Goal: Task Accomplishment & Management: Manage account settings

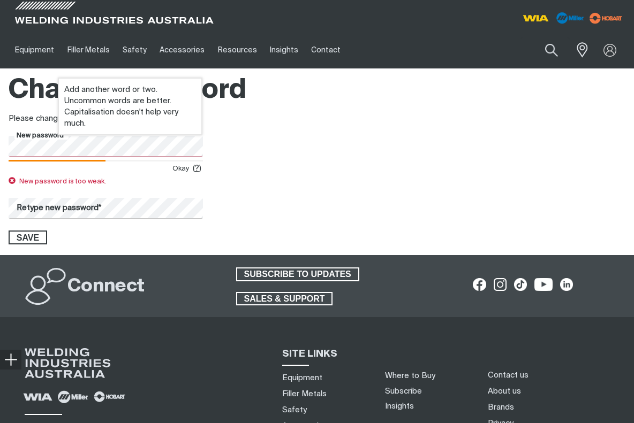
click at [0, 139] on html "Jump to main navigation Equipment Stick Welders TIG Welders MIG Welders Multi-P…" at bounding box center [317, 290] width 634 height 581
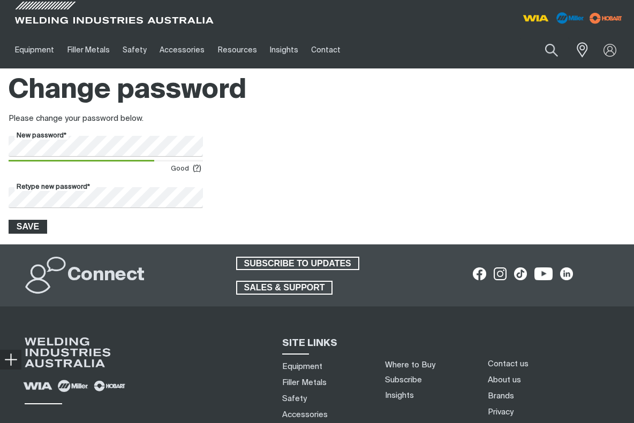
click at [23, 229] on span "Save" at bounding box center [28, 227] width 36 height 14
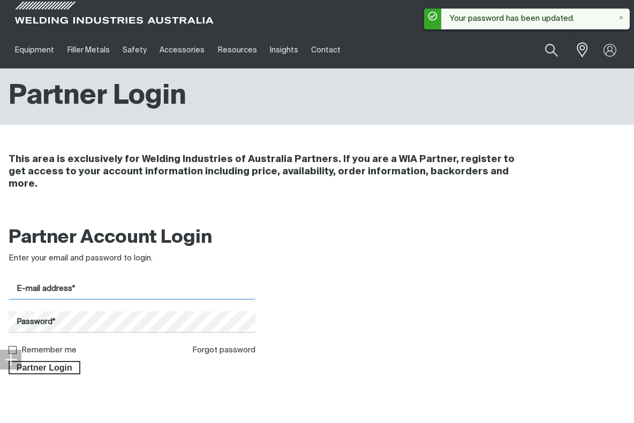
click at [105, 282] on input "E-mail address*" at bounding box center [132, 289] width 247 height 21
type input "[PERSON_NAME][EMAIL_ADDRESS][PERSON_NAME][DOMAIN_NAME]"
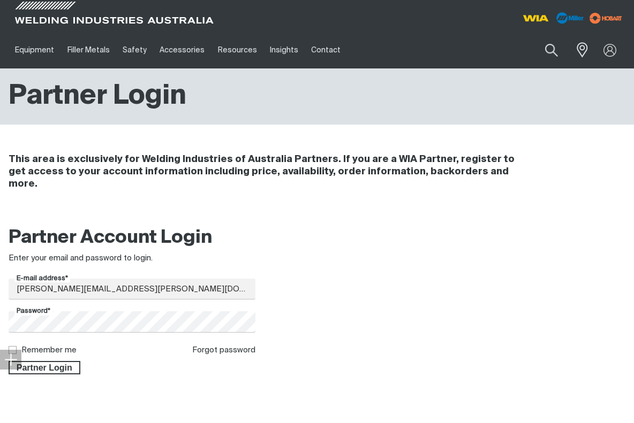
click at [13, 346] on input "Remember me" at bounding box center [12, 349] width 7 height 7
checkbox input "true"
click at [35, 361] on span "Partner Login" at bounding box center [45, 368] width 70 height 14
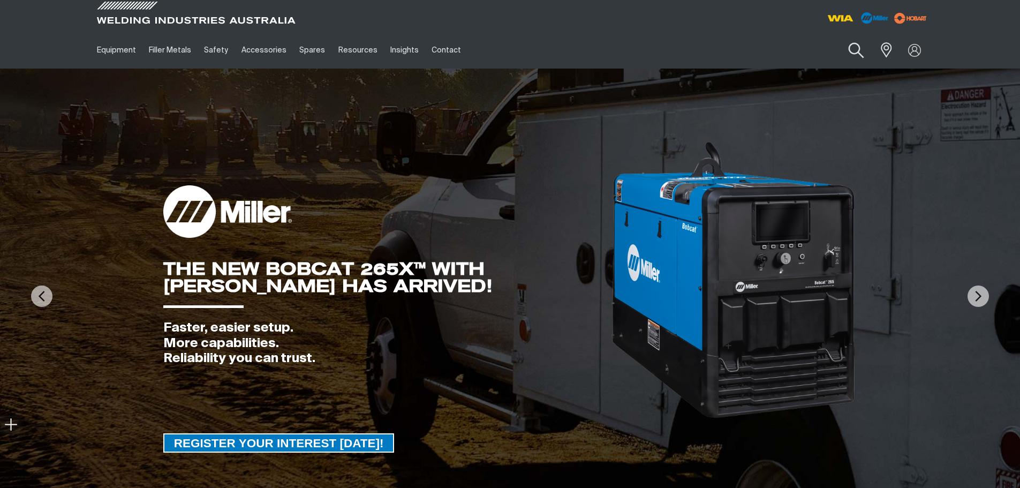
click at [633, 51] on button "Search products" at bounding box center [855, 50] width 43 height 31
click at [633, 51] on input "Search" at bounding box center [790, 50] width 165 height 24
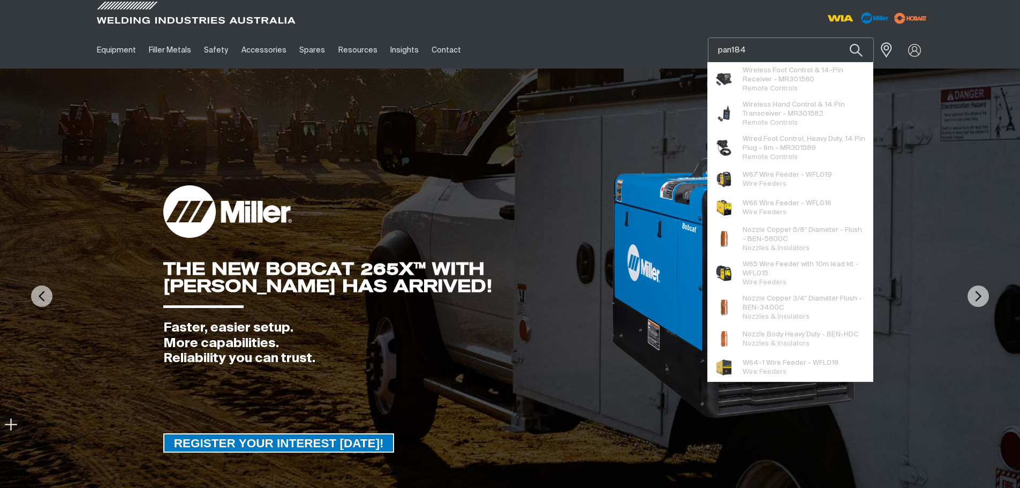
type input "pan184"
click at [633, 37] on button "Search products" at bounding box center [856, 49] width 36 height 25
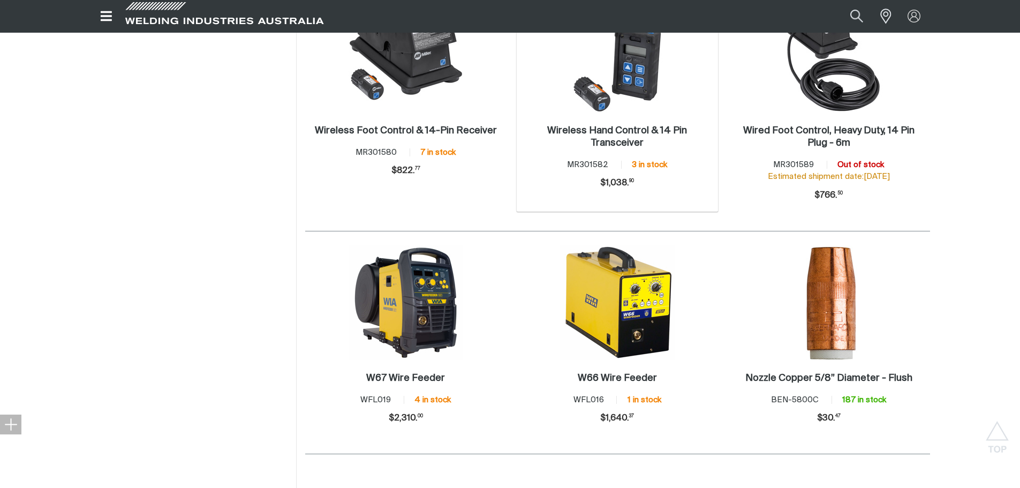
scroll to position [268, 0]
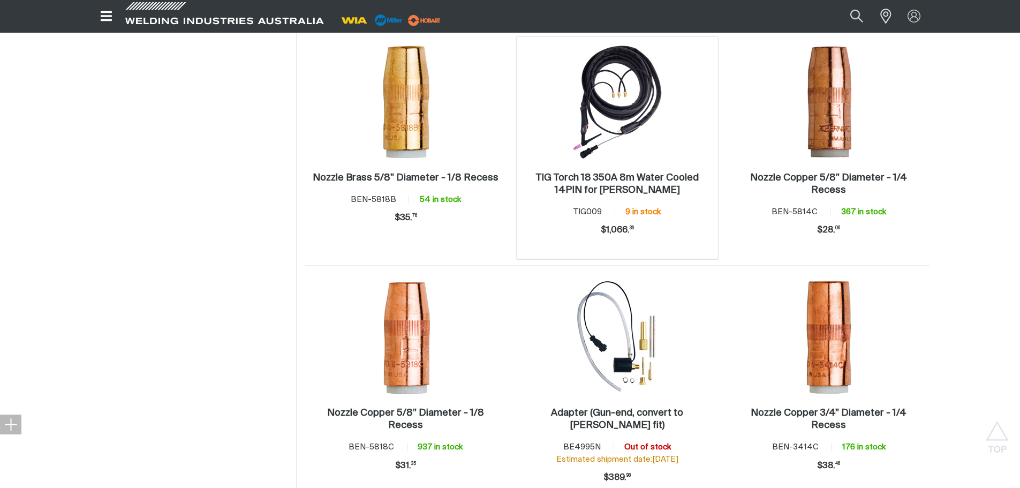
scroll to position [1124, 0]
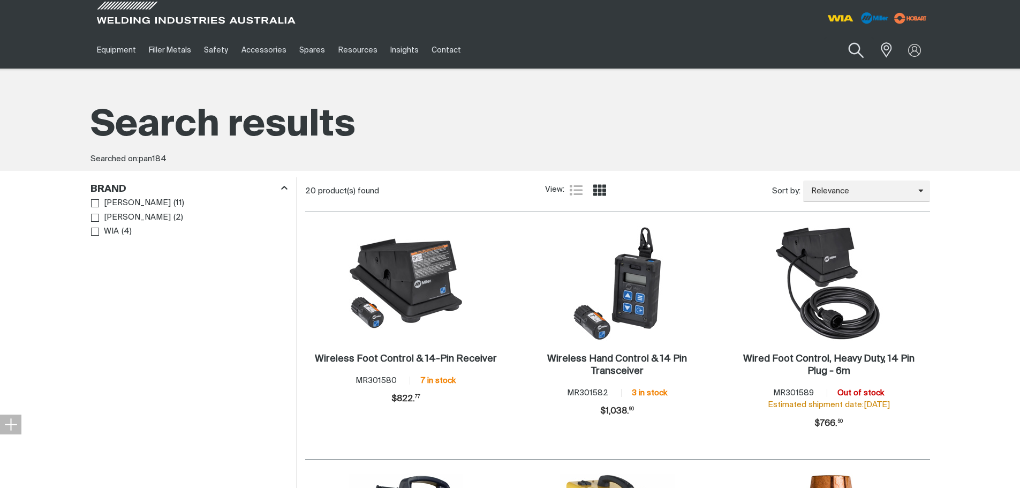
click at [633, 46] on button "Search products" at bounding box center [855, 50] width 43 height 31
click at [633, 57] on input "pan184" at bounding box center [790, 50] width 165 height 24
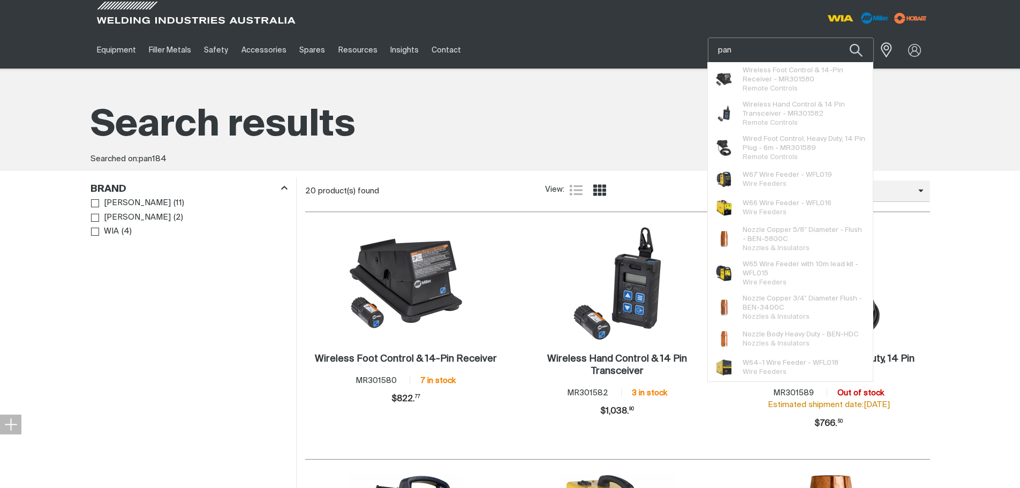
type input "pan"
click at [633, 37] on button "Search products" at bounding box center [856, 49] width 36 height 25
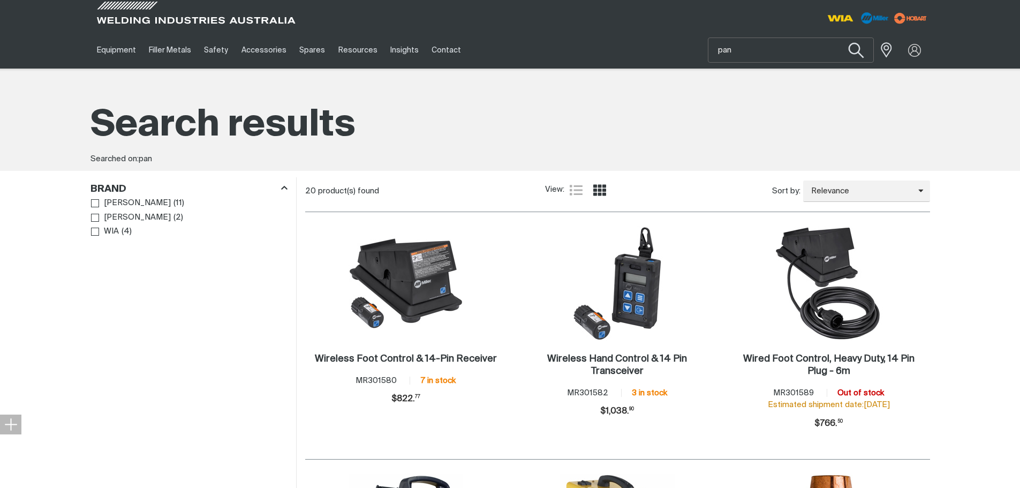
click at [633, 46] on button "Search products" at bounding box center [855, 50] width 43 height 31
click at [633, 47] on button "Search products" at bounding box center [855, 50] width 43 height 31
click at [633, 46] on input "pan" at bounding box center [790, 50] width 165 height 24
drag, startPoint x: 738, startPoint y: 47, endPoint x: 714, endPoint y: 50, distance: 24.3
click at [633, 49] on input "pan" at bounding box center [790, 50] width 165 height 24
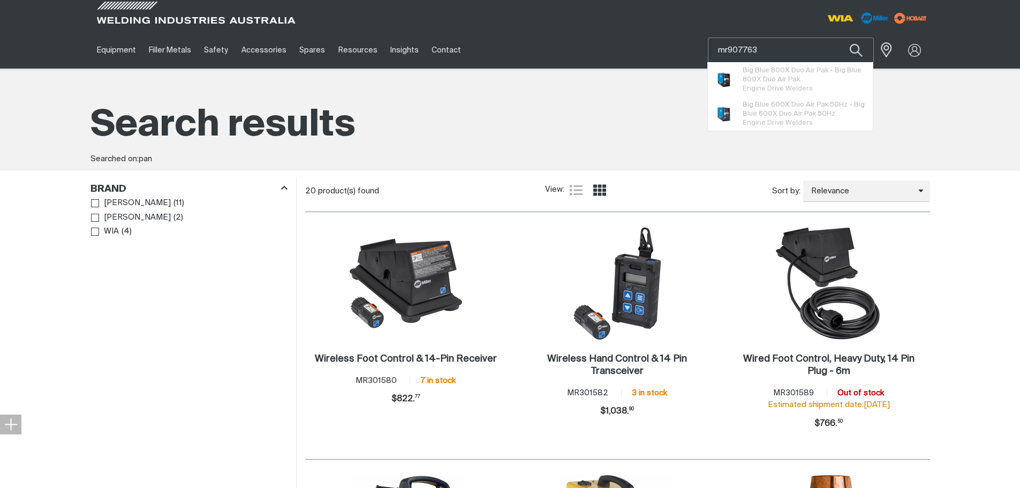
type input "mr907763"
click at [633, 37] on button "Search products" at bounding box center [856, 49] width 36 height 25
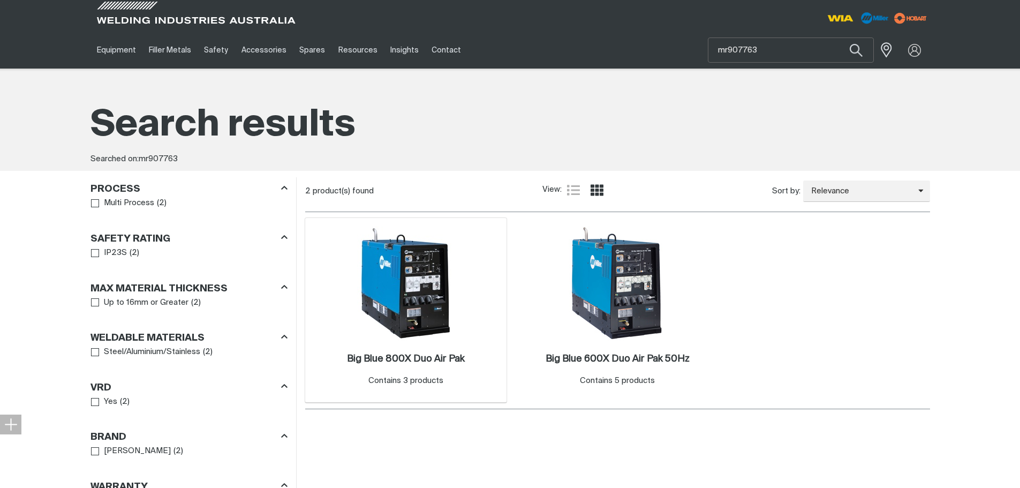
click at [369, 297] on img at bounding box center [405, 283] width 115 height 115
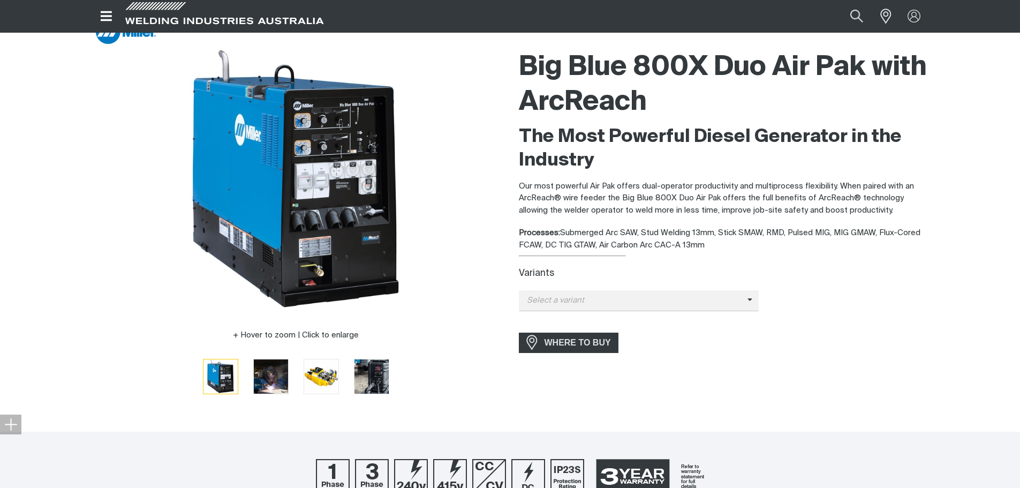
scroll to position [107, 0]
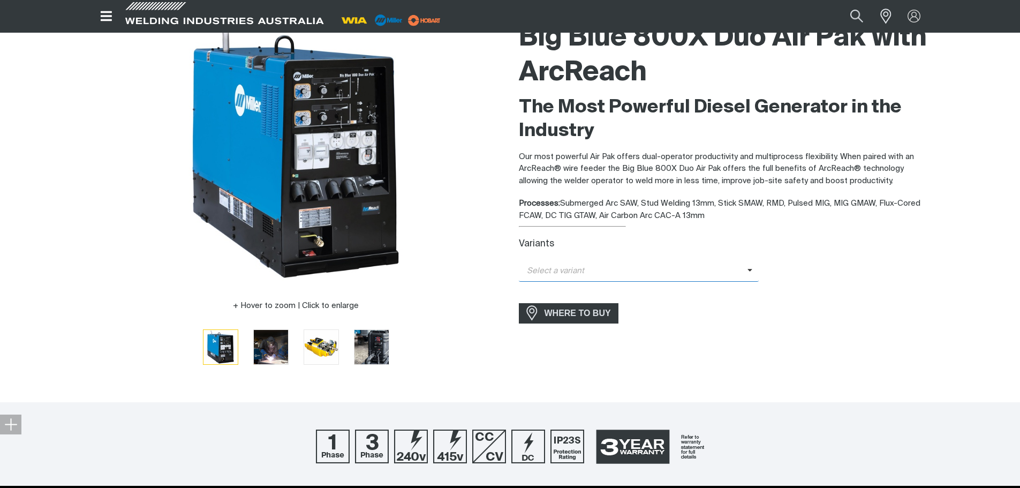
click at [633, 270] on icon at bounding box center [749, 270] width 5 height 8
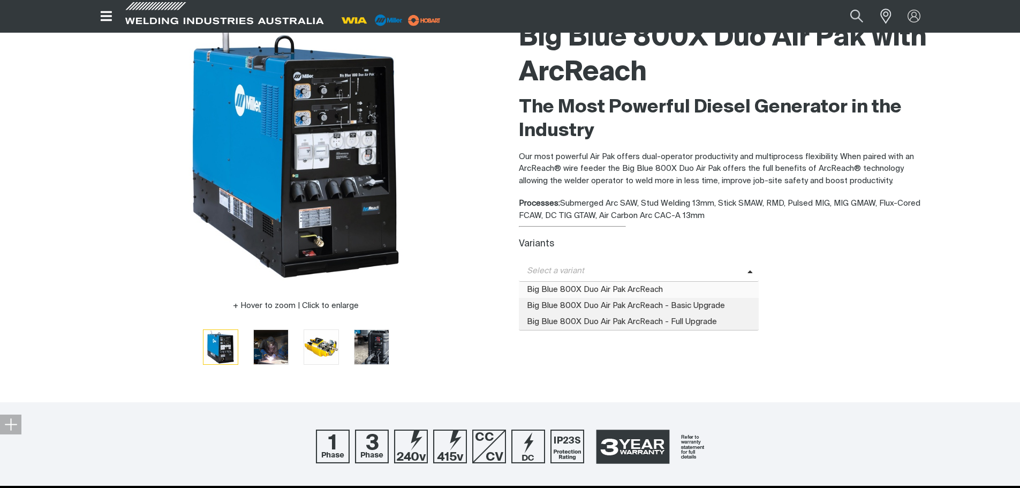
click at [633, 290] on span "Big Blue 800X Duo Air Pak ArcReach" at bounding box center [639, 290] width 240 height 16
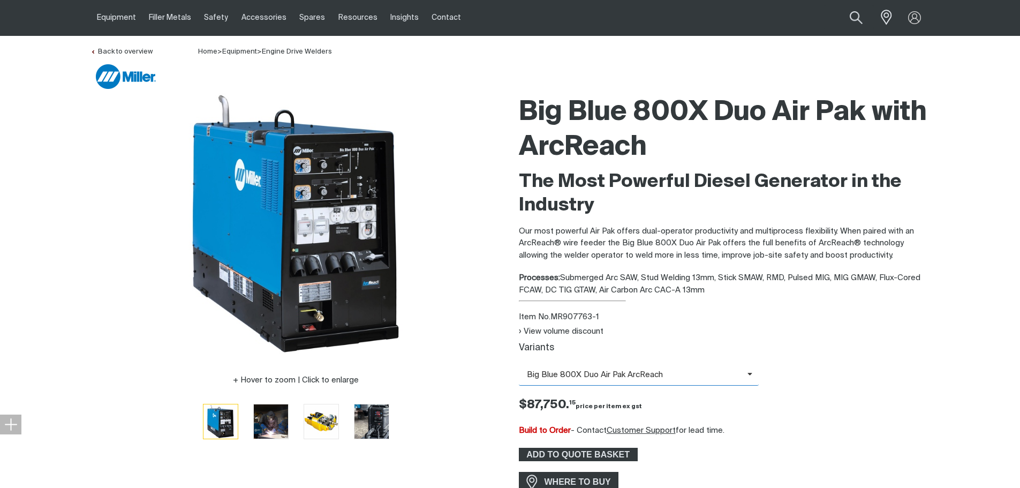
scroll to position [0, 0]
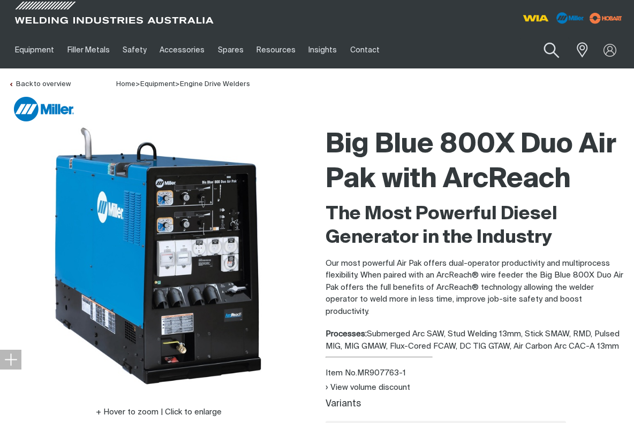
click at [548, 47] on button "Search products" at bounding box center [551, 50] width 43 height 31
click at [483, 41] on input "Search" at bounding box center [486, 50] width 165 height 24
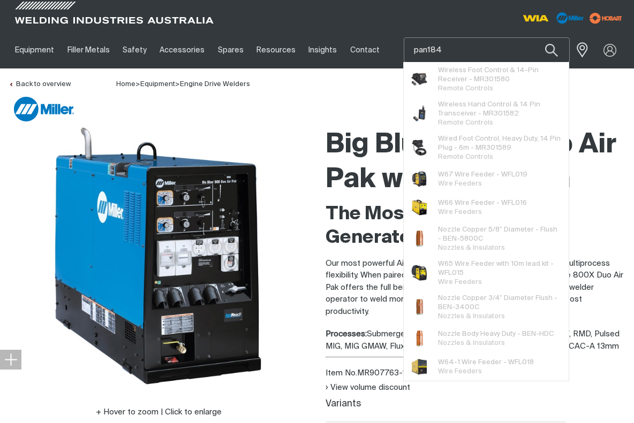
type input "pan184"
click at [533, 37] on button "Search products" at bounding box center [551, 49] width 36 height 25
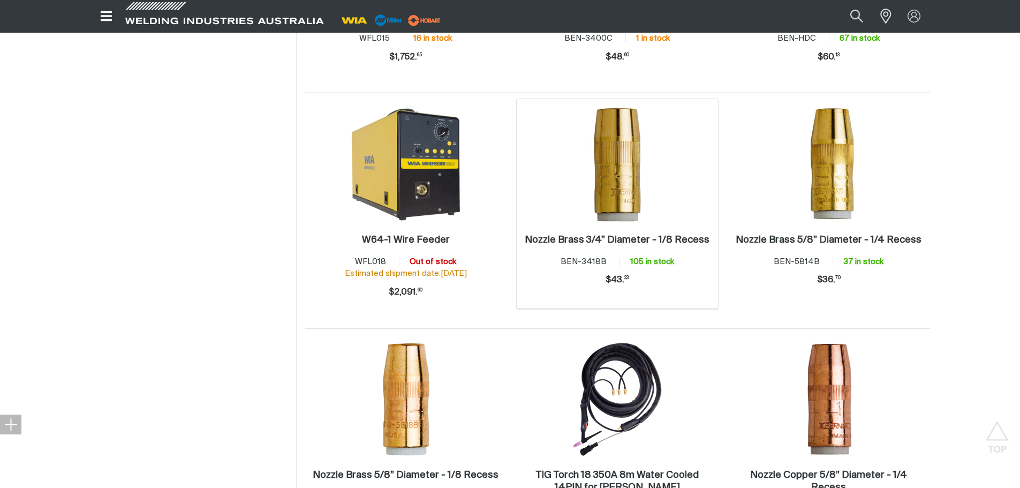
scroll to position [856, 0]
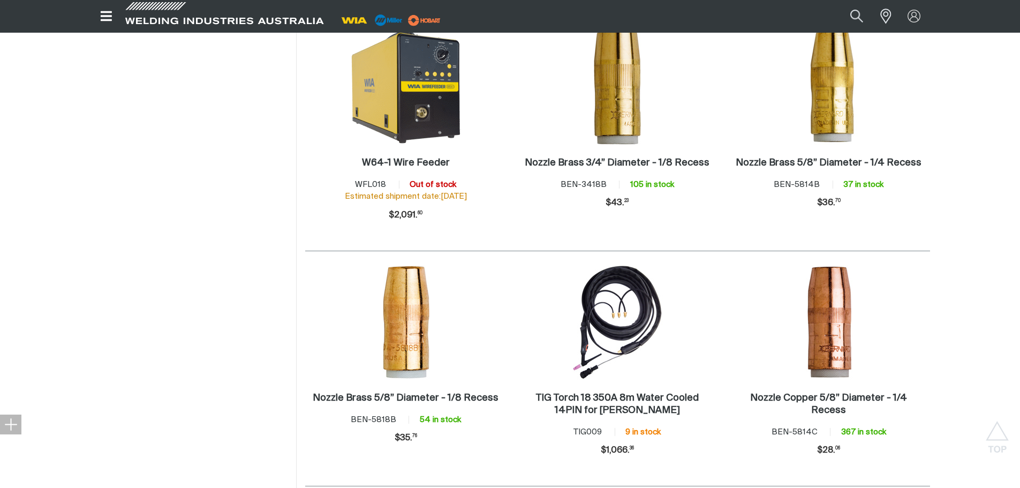
scroll to position [729, 0]
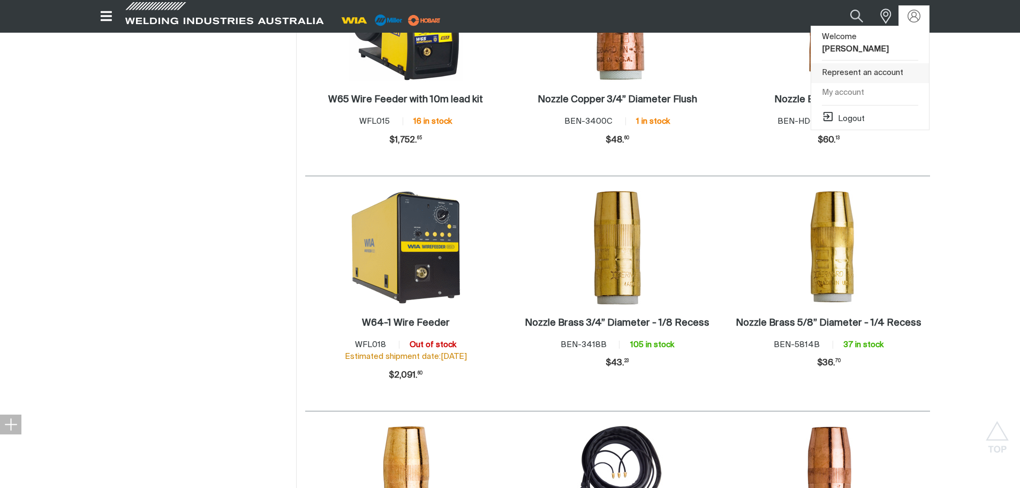
click at [633, 63] on link "Represent an account" at bounding box center [870, 73] width 118 height 20
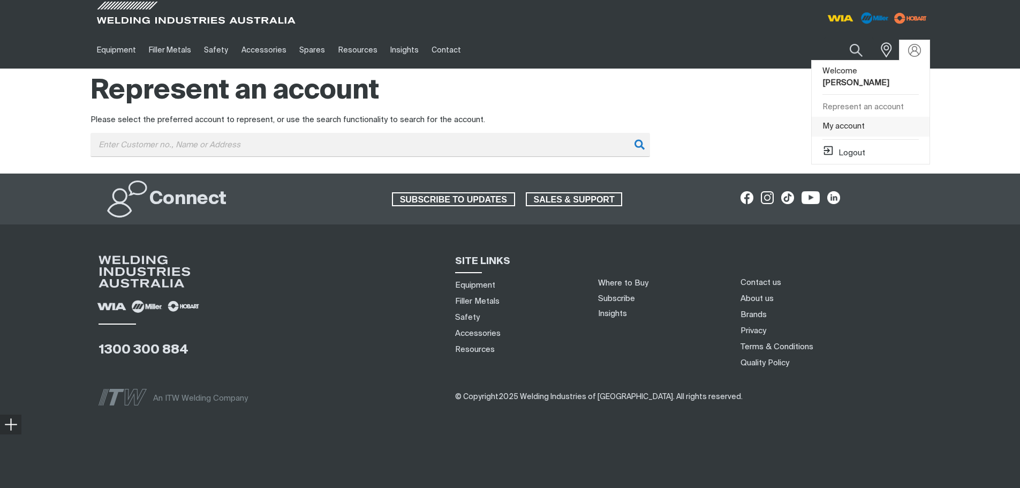
click at [633, 117] on link "My account" at bounding box center [871, 127] width 118 height 20
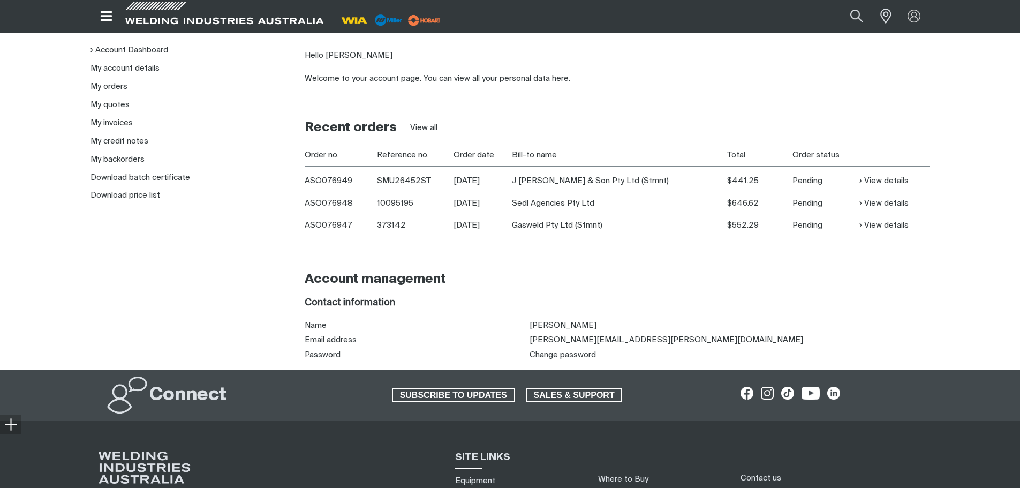
scroll to position [54, 0]
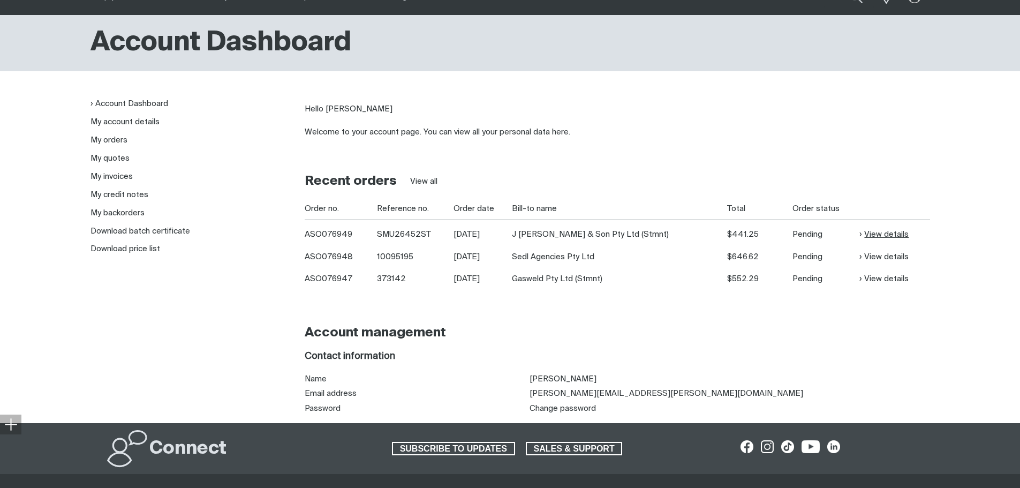
click at [633, 230] on link "View details" at bounding box center [883, 234] width 49 height 12
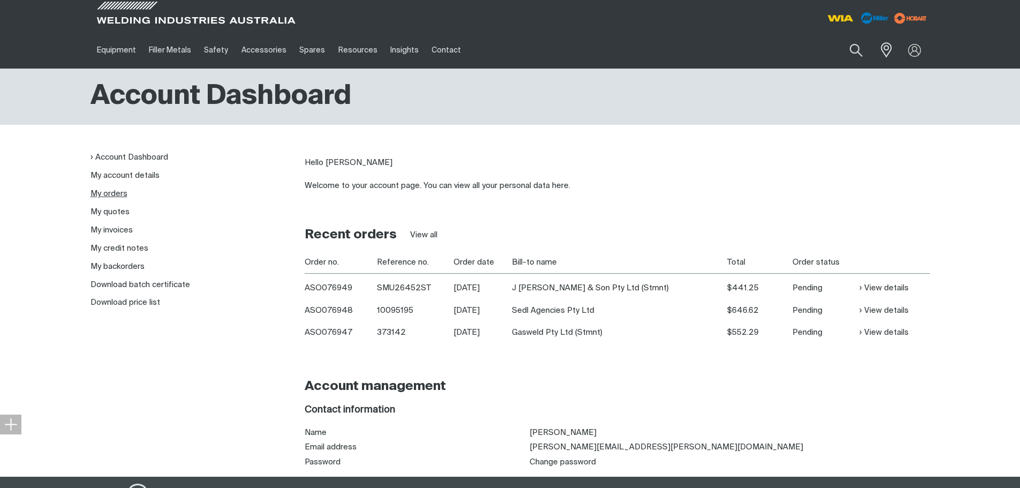
click at [115, 191] on link "My orders" at bounding box center [108, 193] width 37 height 8
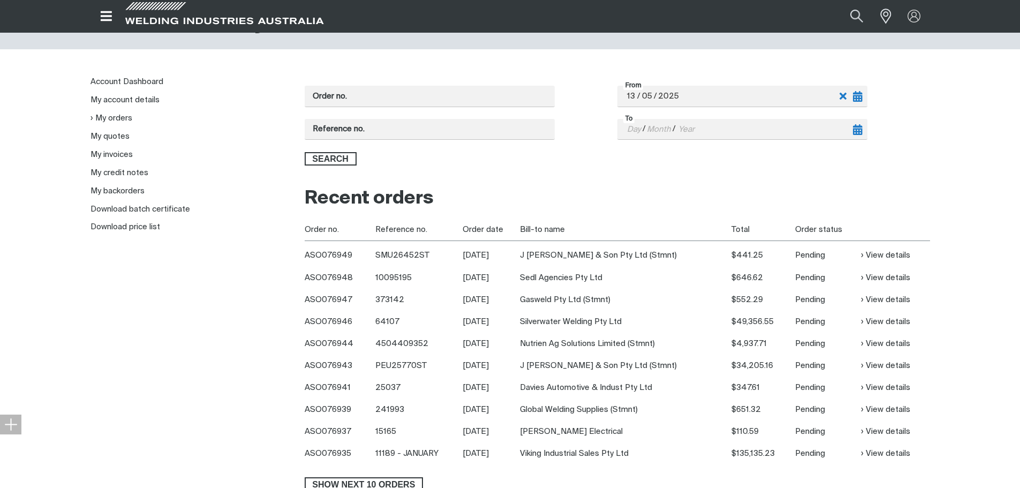
scroll to position [107, 0]
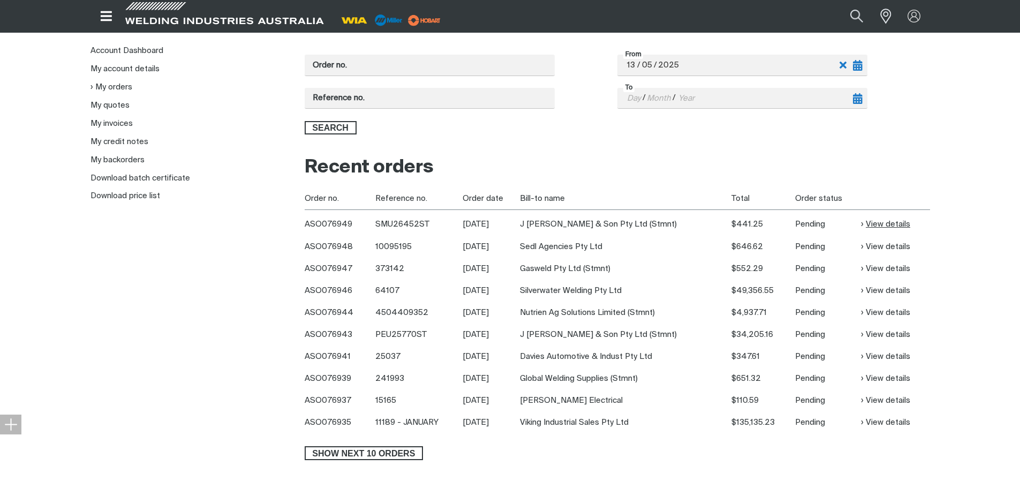
click at [633, 221] on link "View details" at bounding box center [885, 224] width 49 height 12
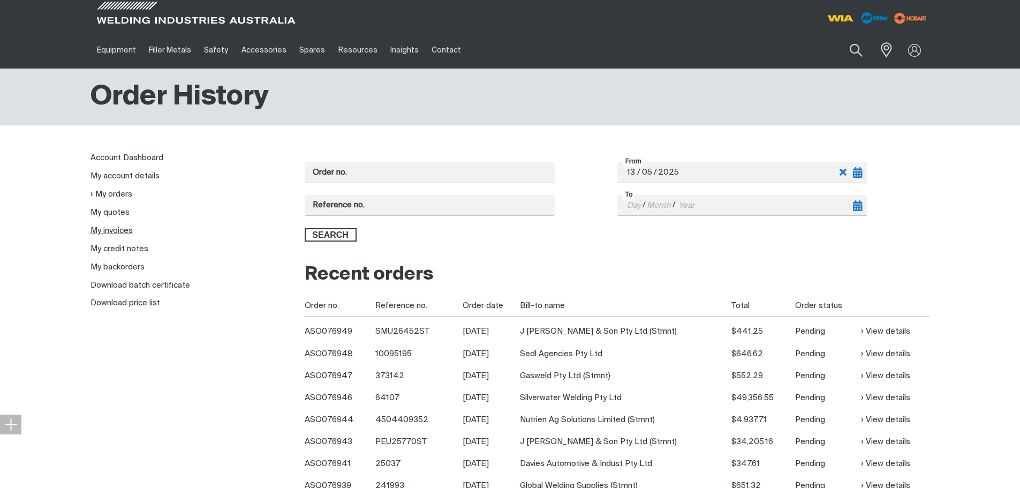
click at [124, 230] on link "My invoices" at bounding box center [111, 230] width 42 height 8
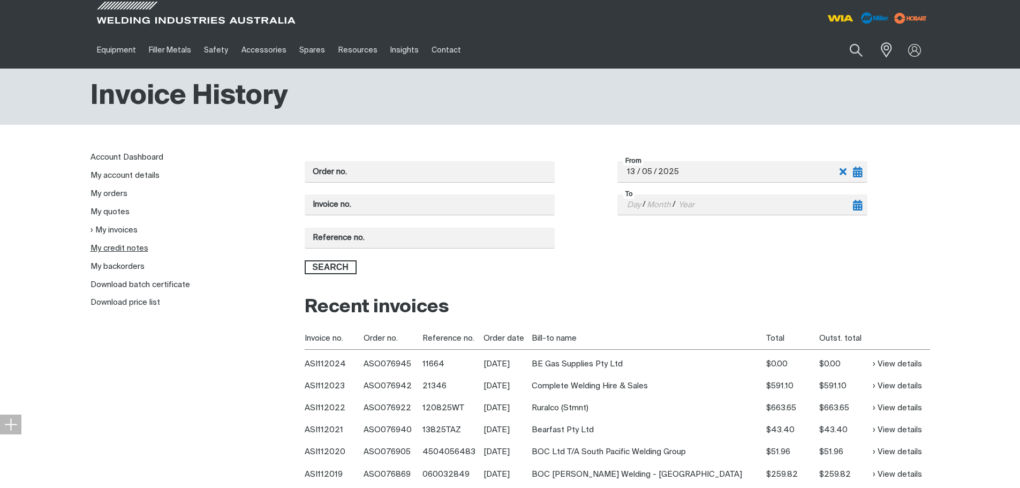
click at [129, 251] on link "My credit notes" at bounding box center [119, 248] width 58 height 8
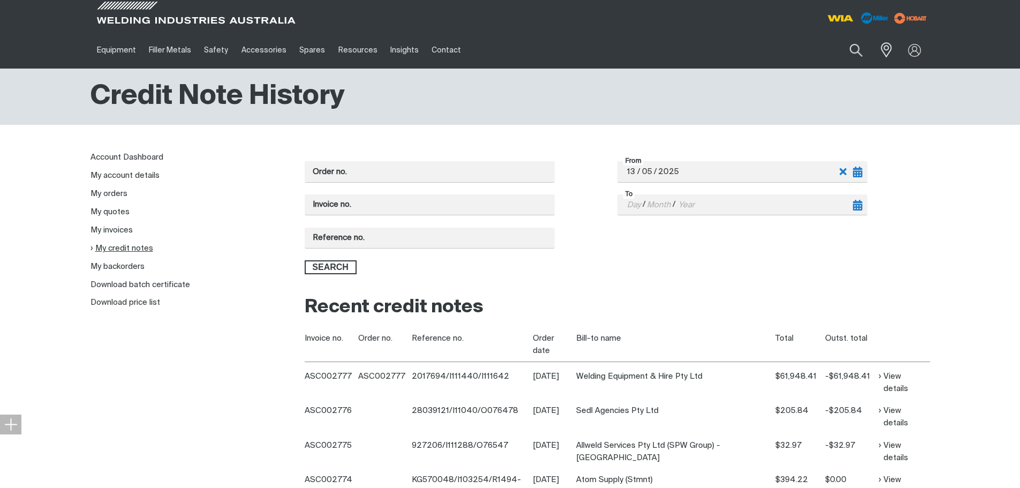
scroll to position [54, 0]
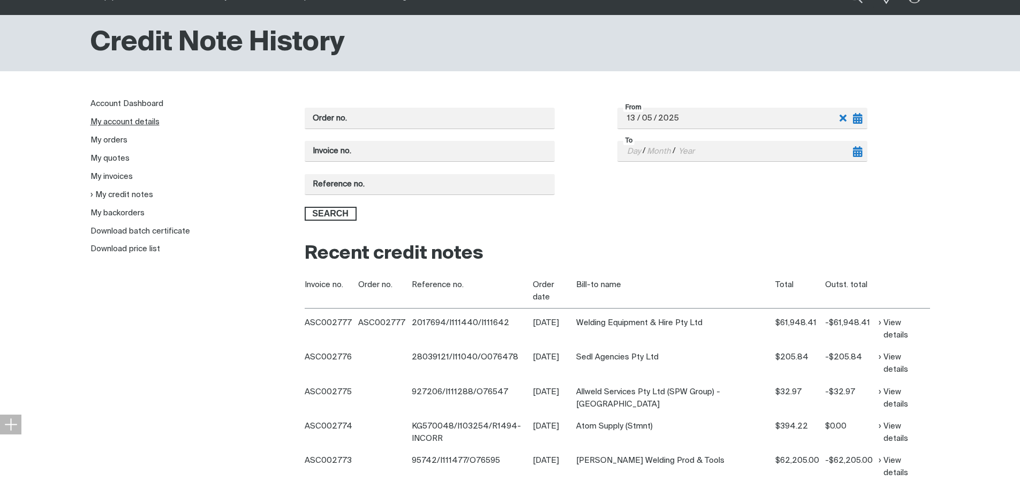
click at [124, 119] on link "My account details" at bounding box center [124, 122] width 69 height 8
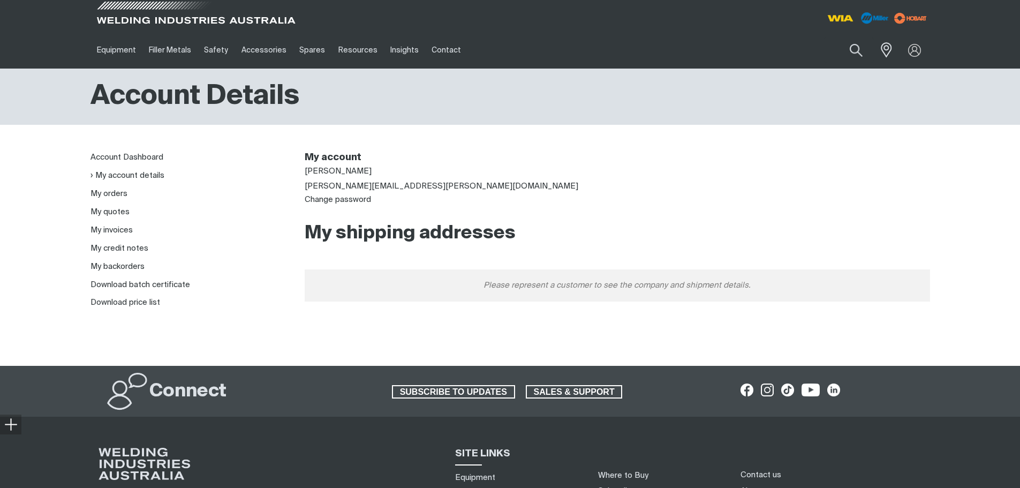
click at [122, 15] on span at bounding box center [195, 16] width 203 height 32
